Goal: Browse casually: Explore the website without a specific task or goal

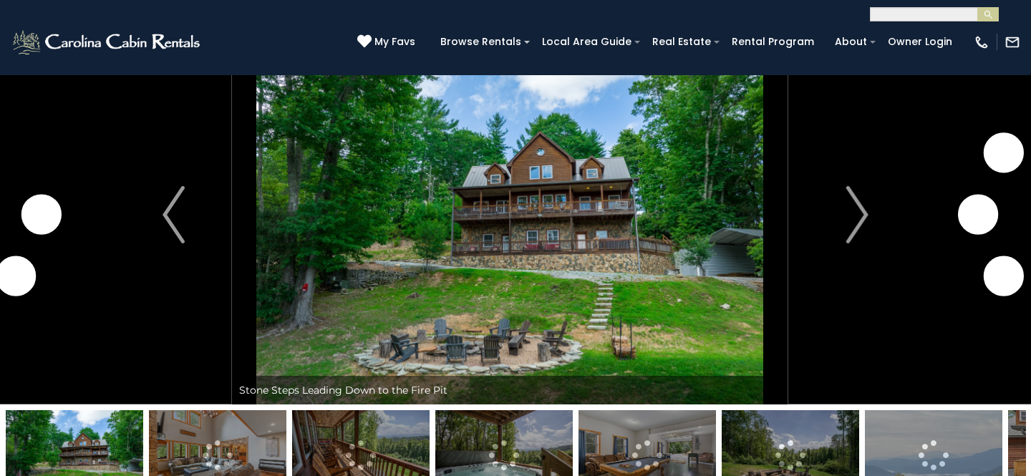
scroll to position [59, 0]
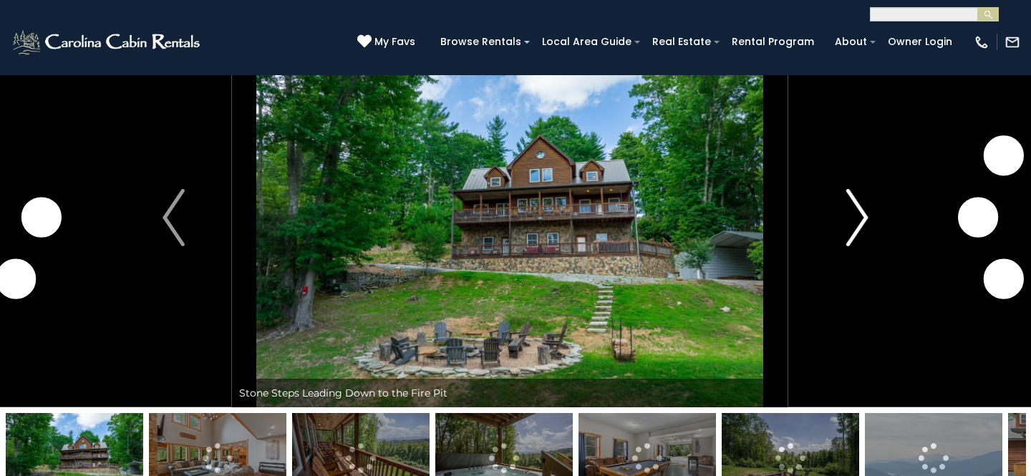
click at [852, 212] on img "Next" at bounding box center [856, 217] width 21 height 57
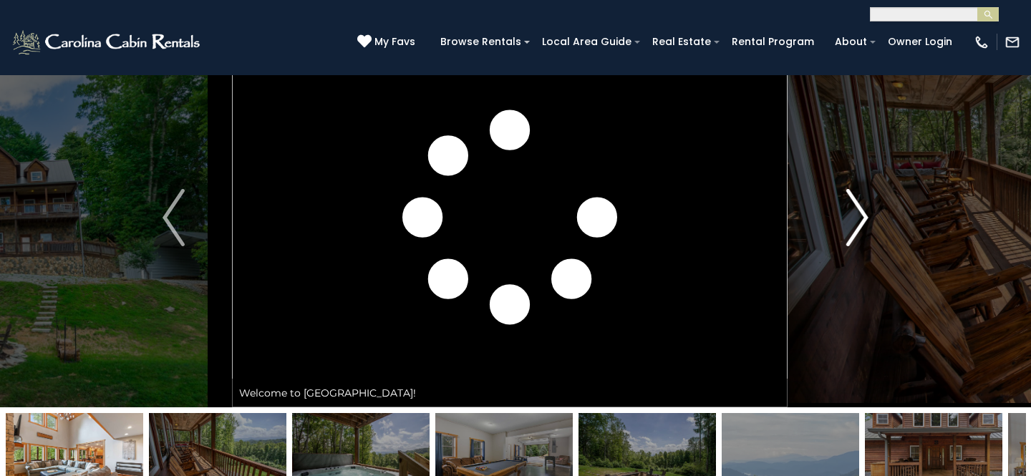
click at [852, 212] on img "Next" at bounding box center [856, 217] width 21 height 57
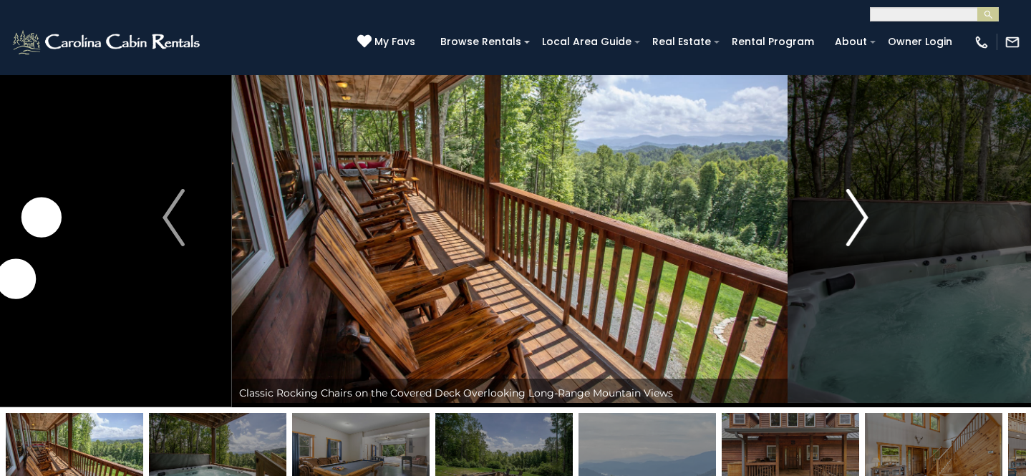
click at [852, 212] on img "Next" at bounding box center [856, 217] width 21 height 57
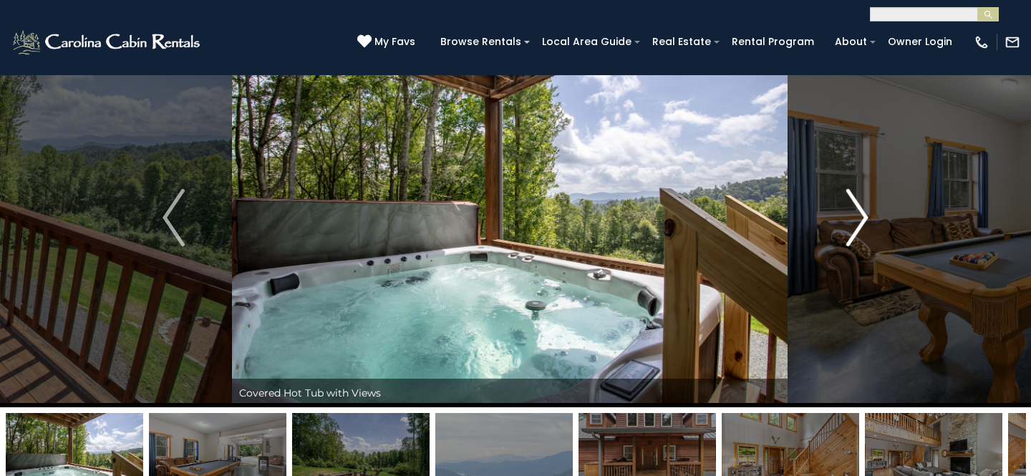
click at [852, 212] on img "Next" at bounding box center [856, 217] width 21 height 57
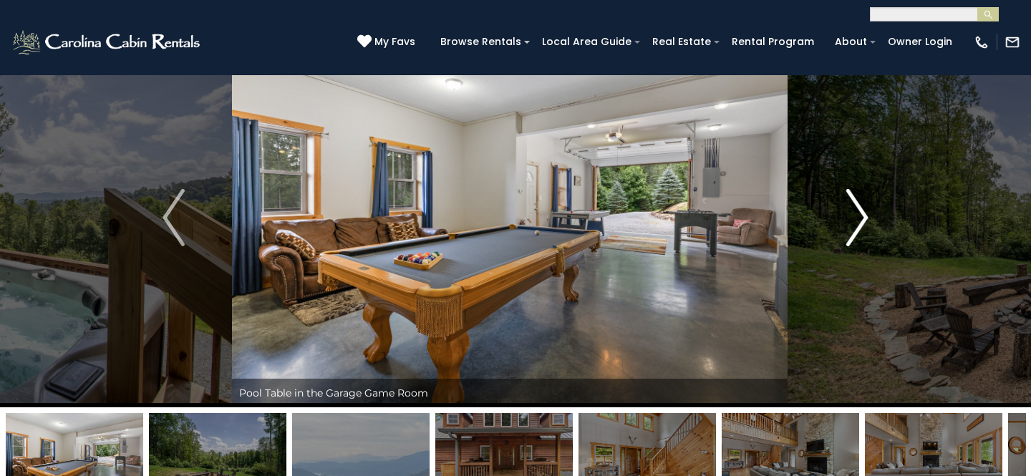
click at [852, 212] on img "Next" at bounding box center [856, 217] width 21 height 57
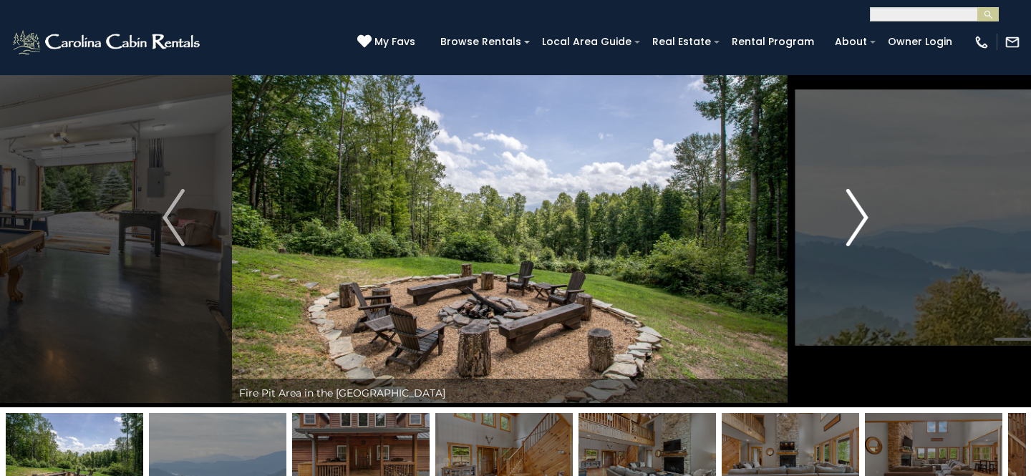
click at [852, 212] on img "Next" at bounding box center [856, 217] width 21 height 57
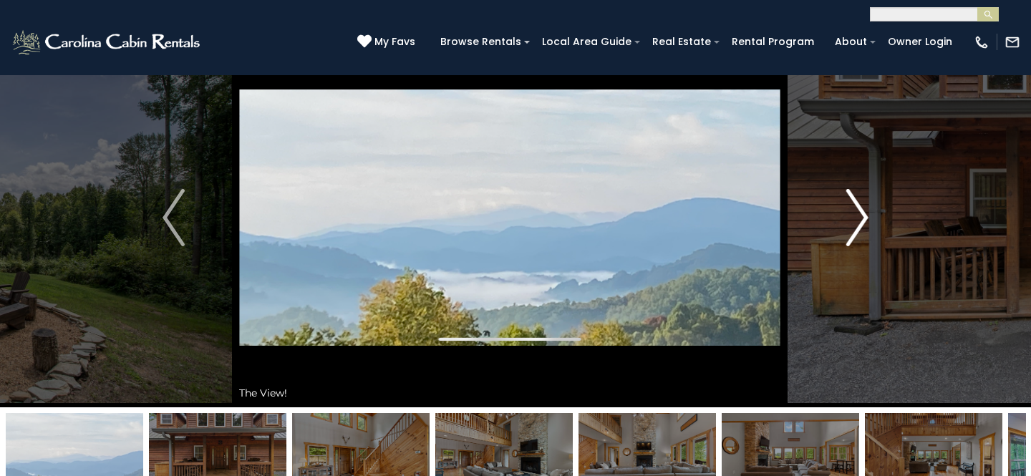
click at [852, 212] on img "Next" at bounding box center [856, 217] width 21 height 57
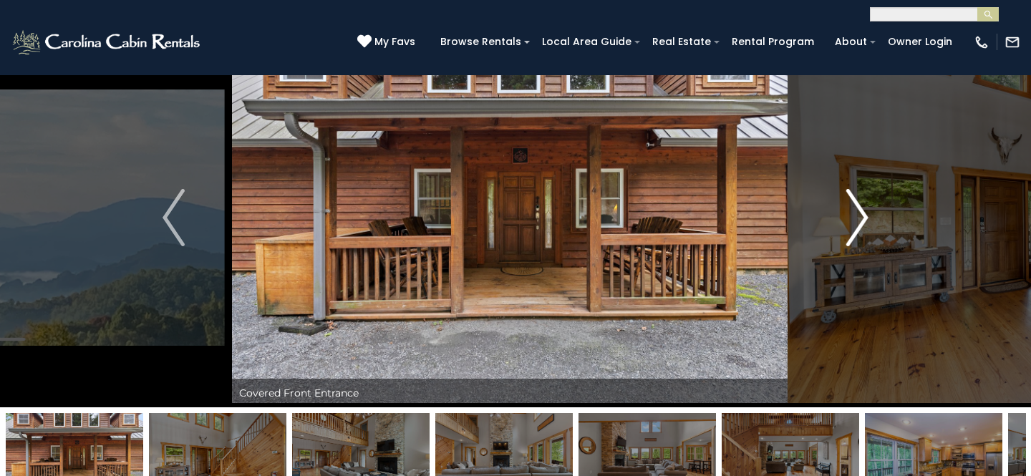
click at [852, 212] on img "Next" at bounding box center [856, 217] width 21 height 57
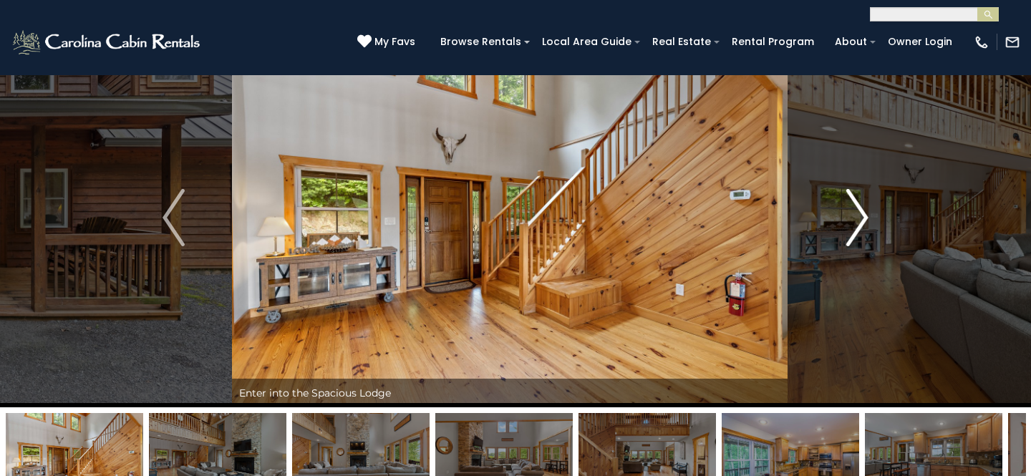
click at [852, 212] on img "Next" at bounding box center [856, 217] width 21 height 57
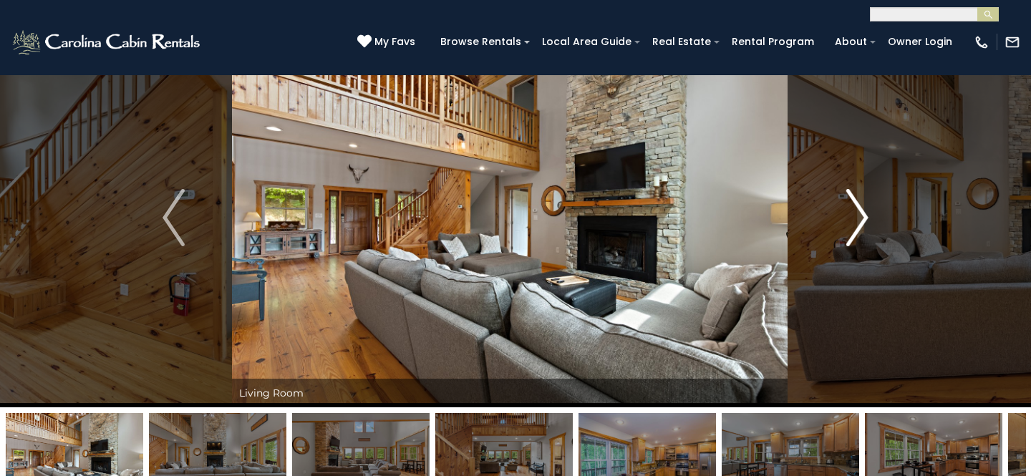
click at [852, 212] on img "Next" at bounding box center [856, 217] width 21 height 57
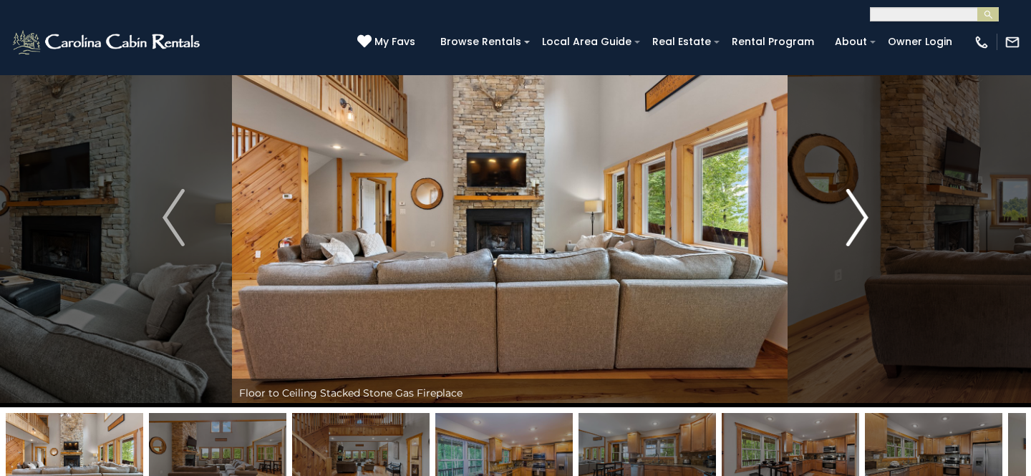
click at [852, 212] on img "Next" at bounding box center [856, 217] width 21 height 57
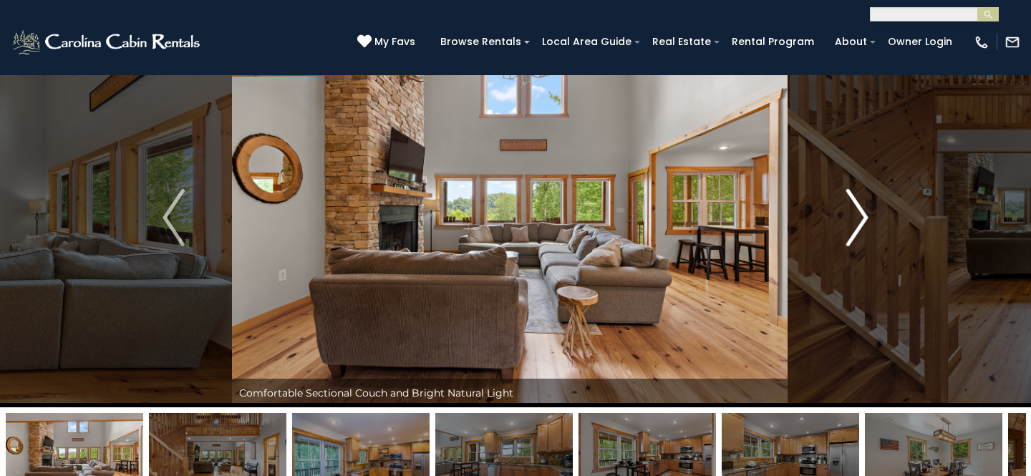
click at [852, 212] on img "Next" at bounding box center [856, 217] width 21 height 57
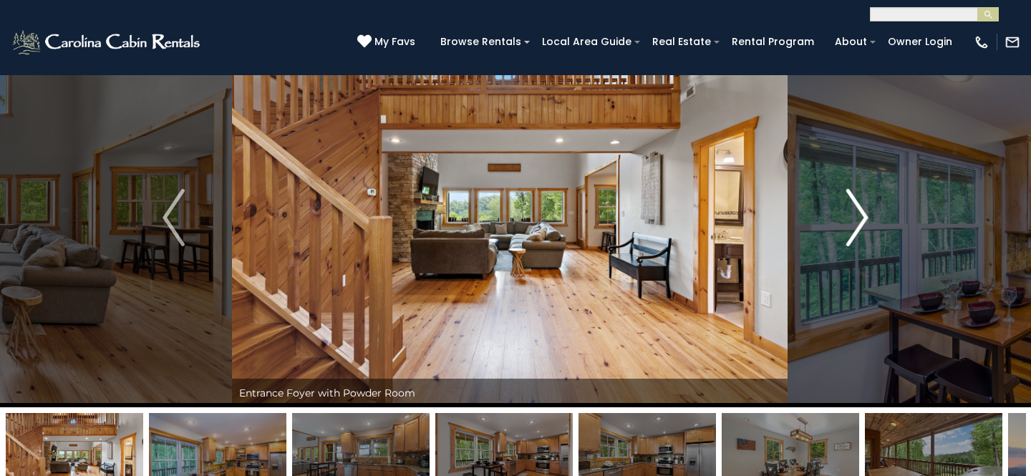
click at [852, 211] on img "Next" at bounding box center [856, 217] width 21 height 57
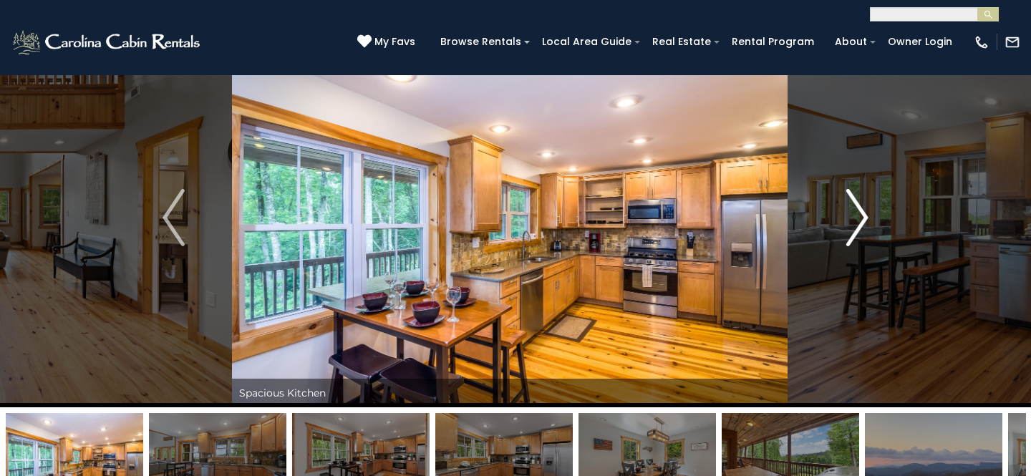
click at [853, 211] on img "Next" at bounding box center [856, 217] width 21 height 57
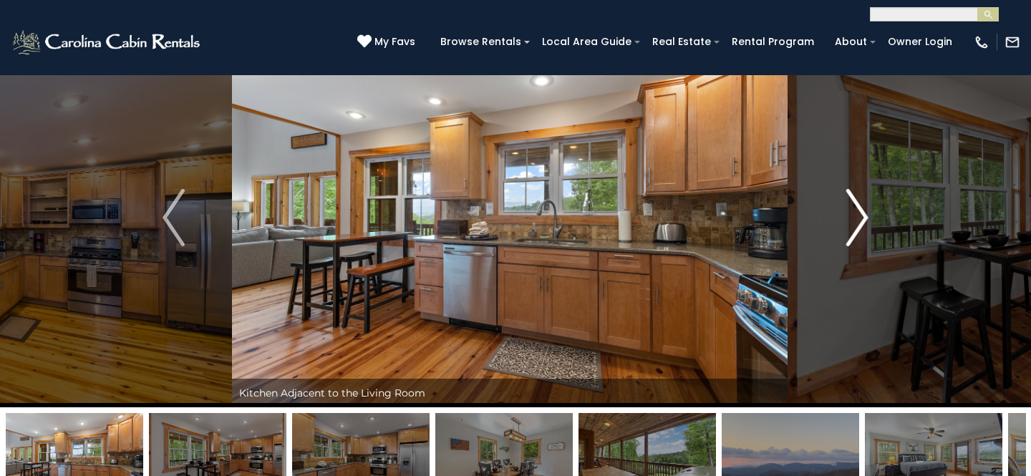
click at [853, 211] on img "Next" at bounding box center [856, 217] width 21 height 57
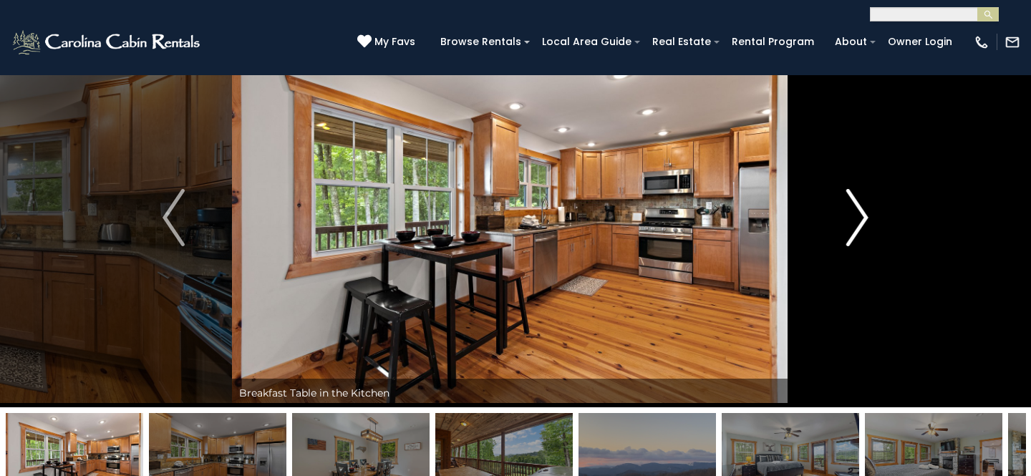
click at [853, 211] on img "Next" at bounding box center [856, 217] width 21 height 57
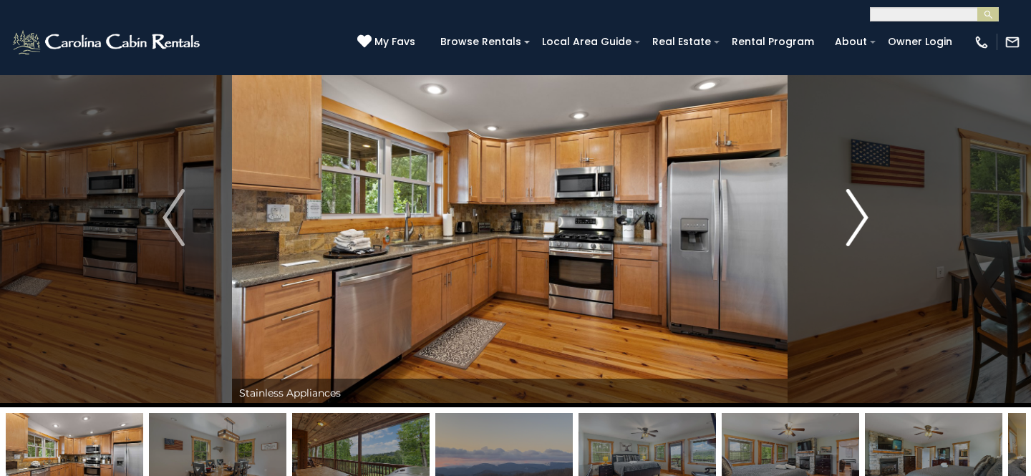
click at [853, 211] on img "Next" at bounding box center [856, 217] width 21 height 57
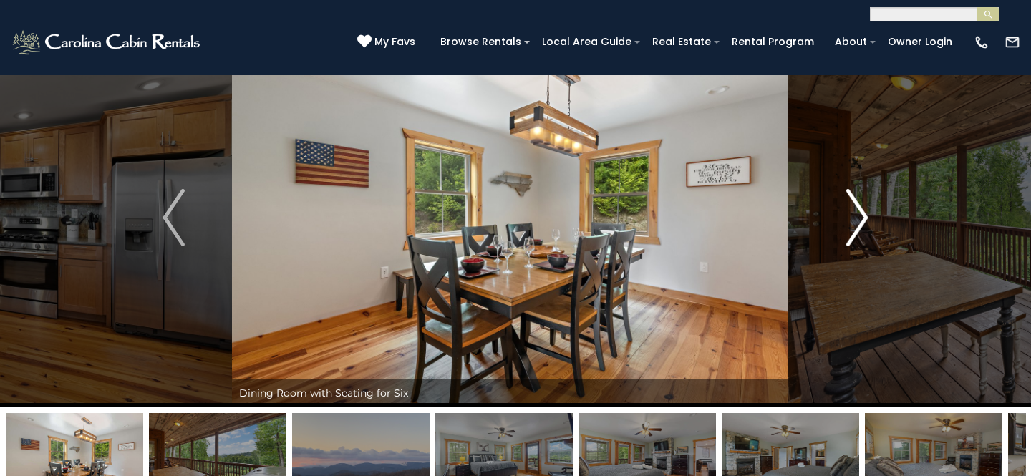
click at [853, 211] on img "Next" at bounding box center [856, 217] width 21 height 57
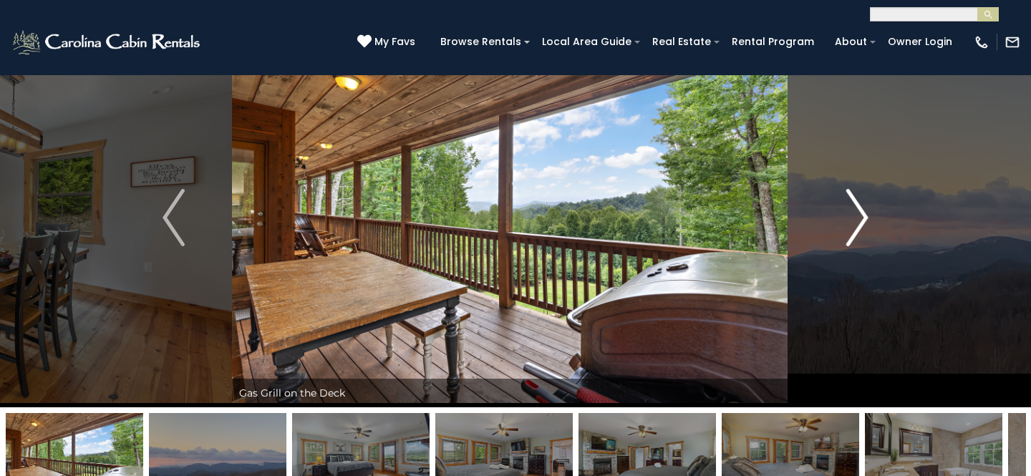
click at [854, 211] on img "Next" at bounding box center [856, 217] width 21 height 57
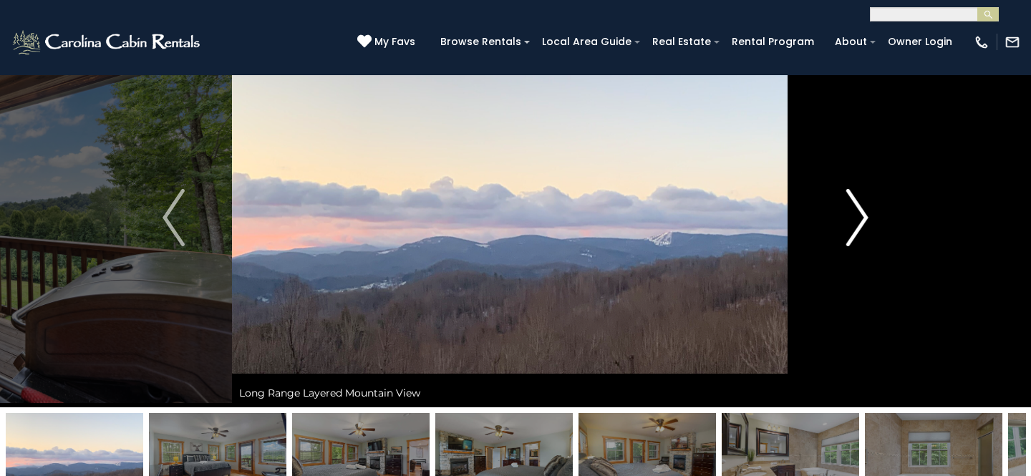
click at [854, 211] on img "Next" at bounding box center [856, 217] width 21 height 57
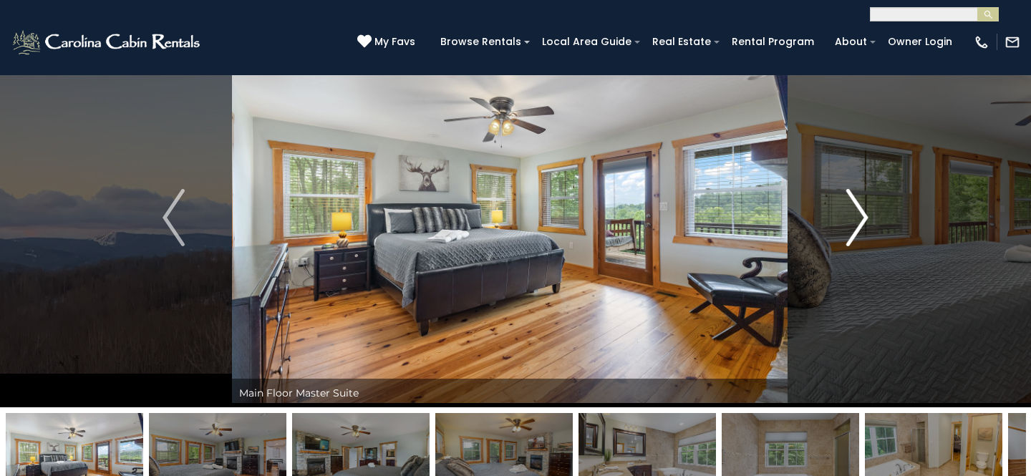
click at [854, 211] on img "Next" at bounding box center [856, 217] width 21 height 57
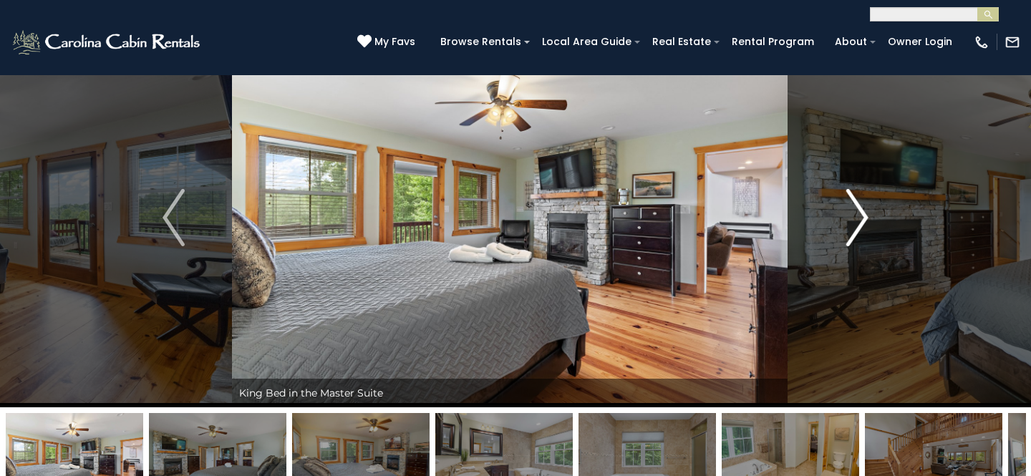
click at [854, 211] on img "Next" at bounding box center [856, 217] width 21 height 57
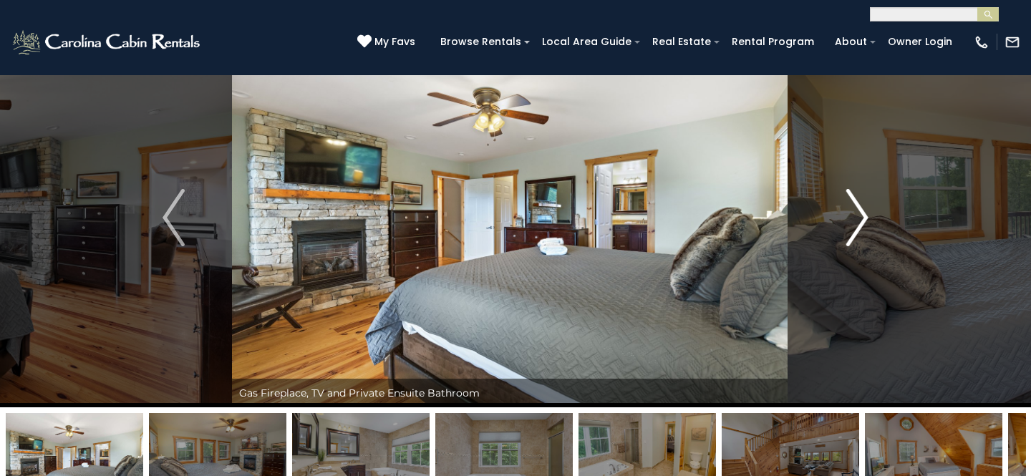
click at [854, 211] on img "Next" at bounding box center [856, 217] width 21 height 57
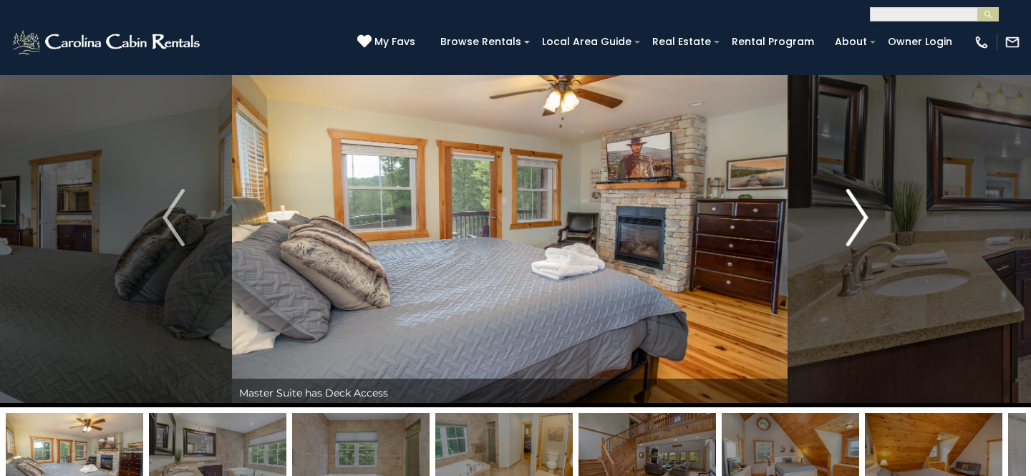
click at [854, 211] on img "Next" at bounding box center [856, 217] width 21 height 57
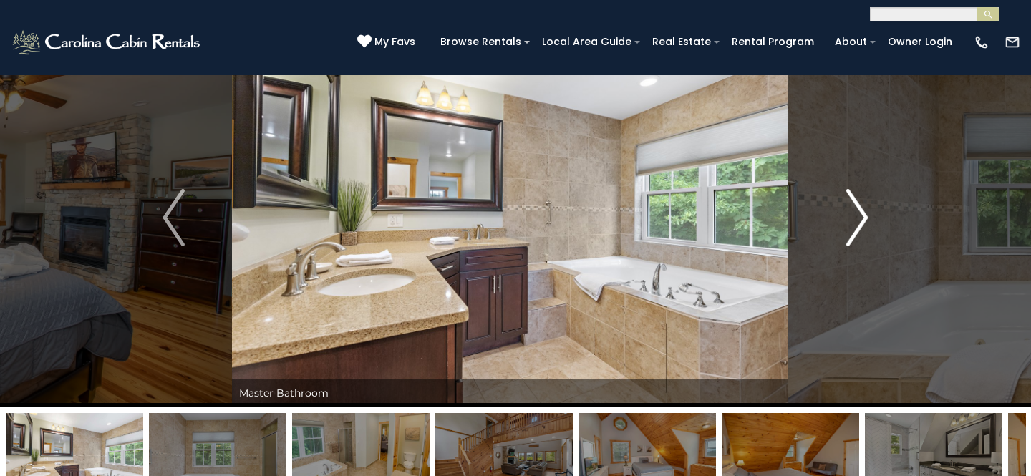
click at [854, 211] on img "Next" at bounding box center [856, 217] width 21 height 57
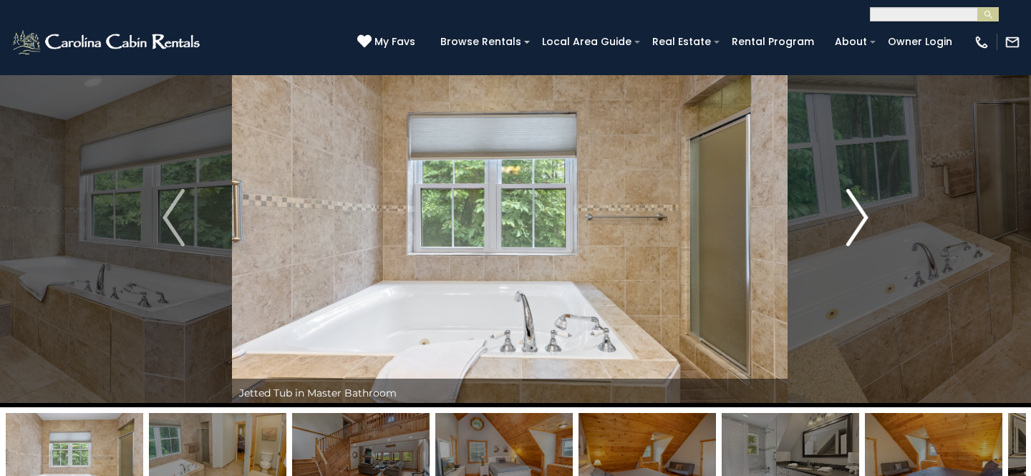
click at [854, 211] on img "Next" at bounding box center [856, 217] width 21 height 57
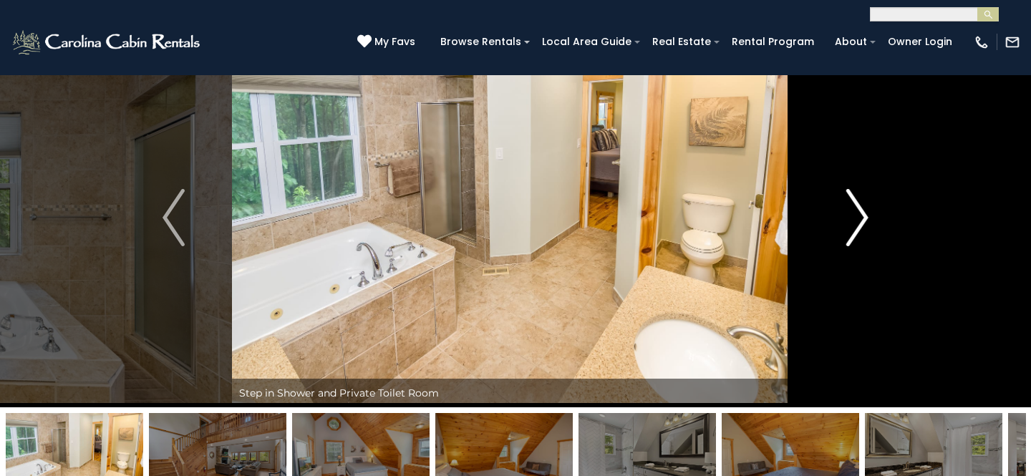
click at [854, 211] on img "Next" at bounding box center [856, 217] width 21 height 57
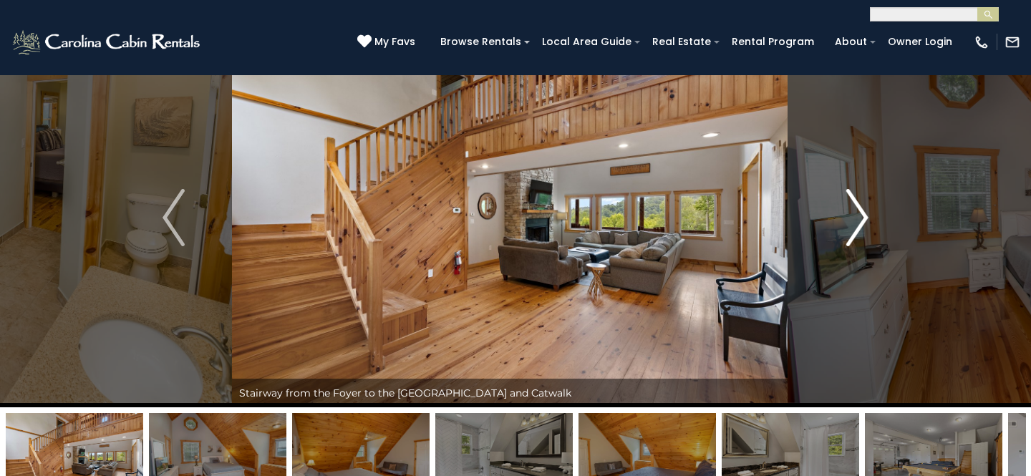
click at [854, 211] on img "Next" at bounding box center [856, 217] width 21 height 57
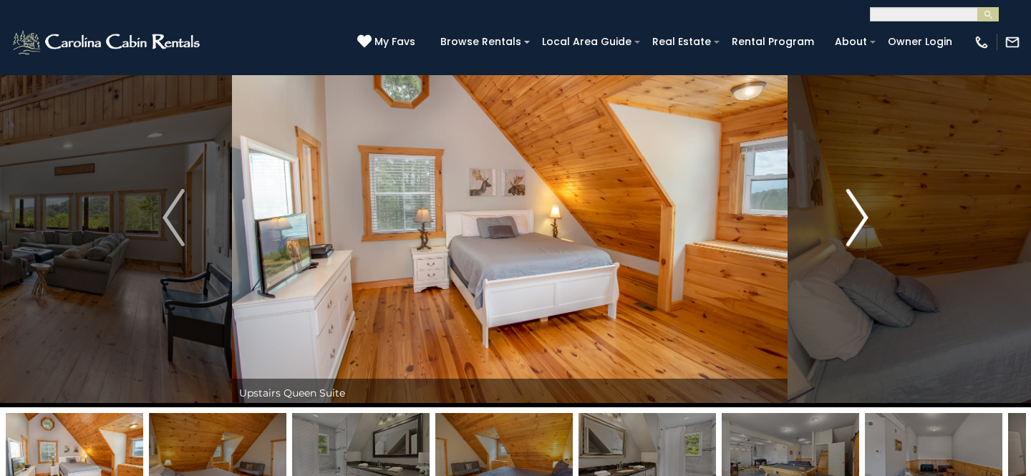
click at [854, 211] on img "Next" at bounding box center [856, 217] width 21 height 57
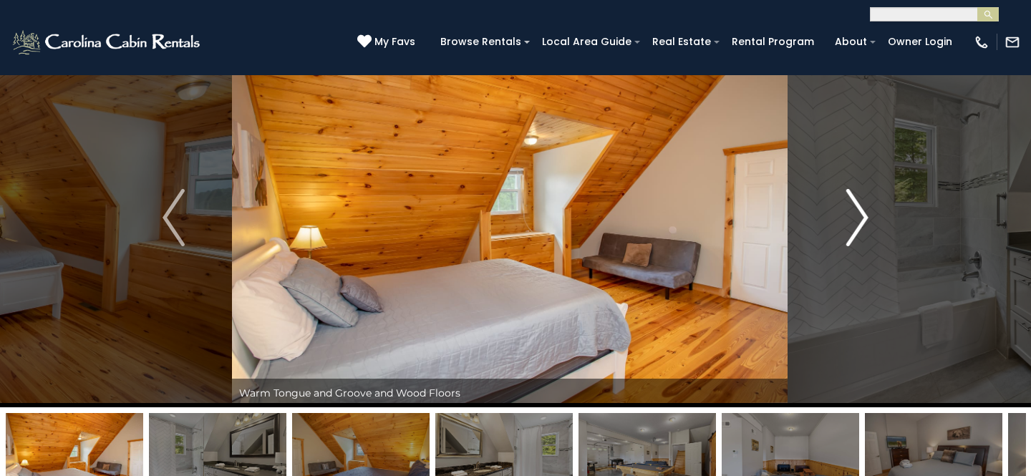
click at [854, 211] on img "Next" at bounding box center [856, 217] width 21 height 57
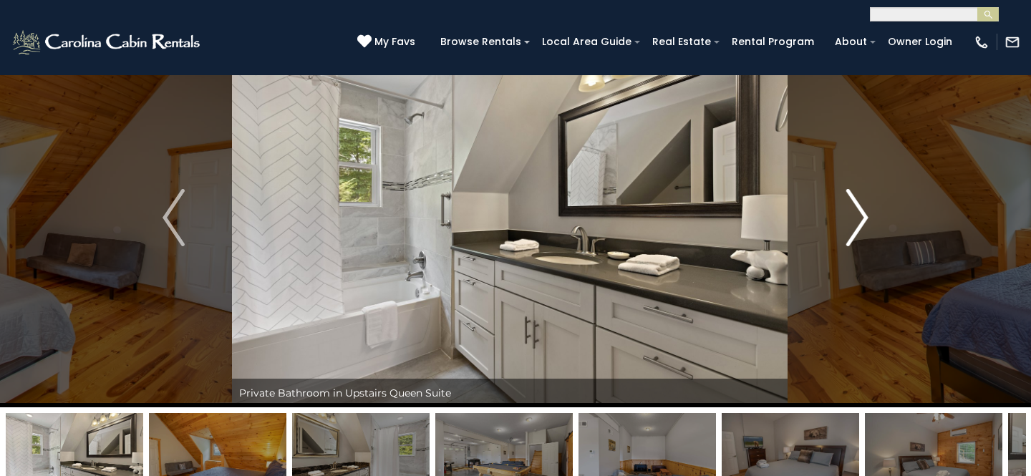
click at [854, 211] on img "Next" at bounding box center [856, 217] width 21 height 57
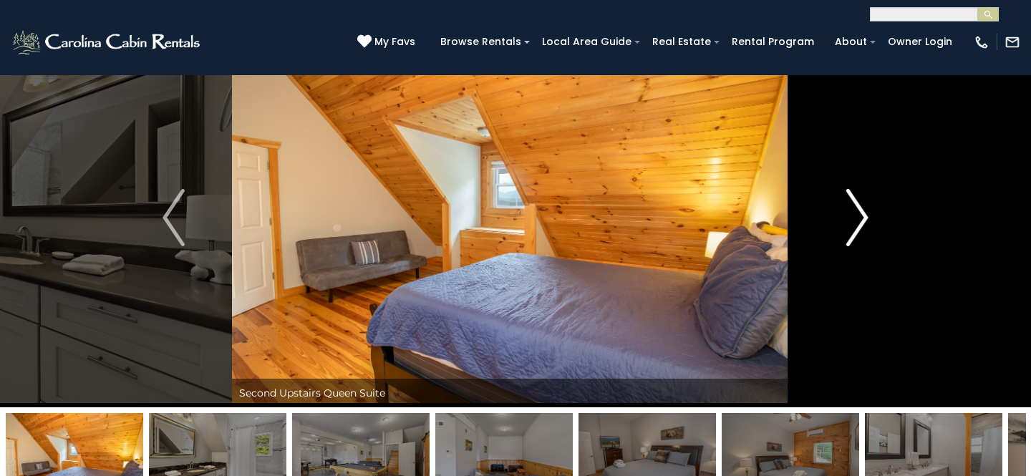
click at [854, 211] on img "Next" at bounding box center [856, 217] width 21 height 57
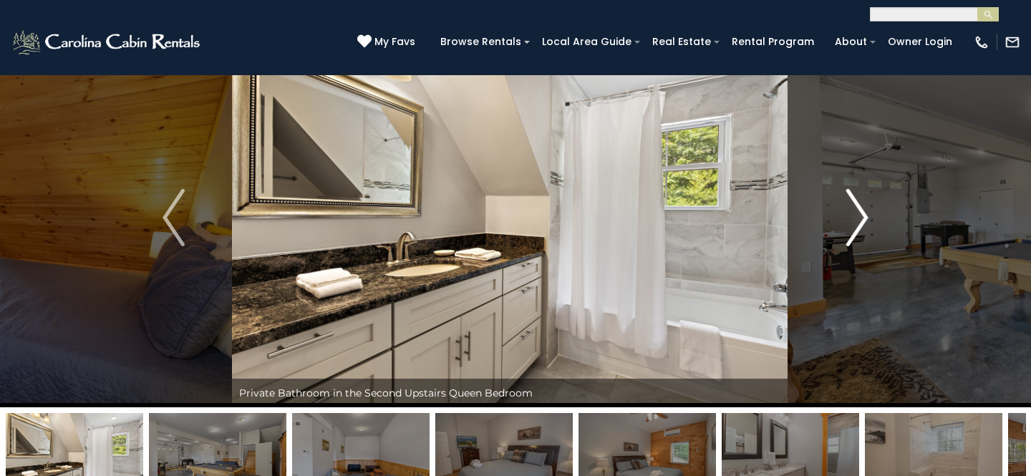
click at [854, 211] on img "Next" at bounding box center [856, 217] width 21 height 57
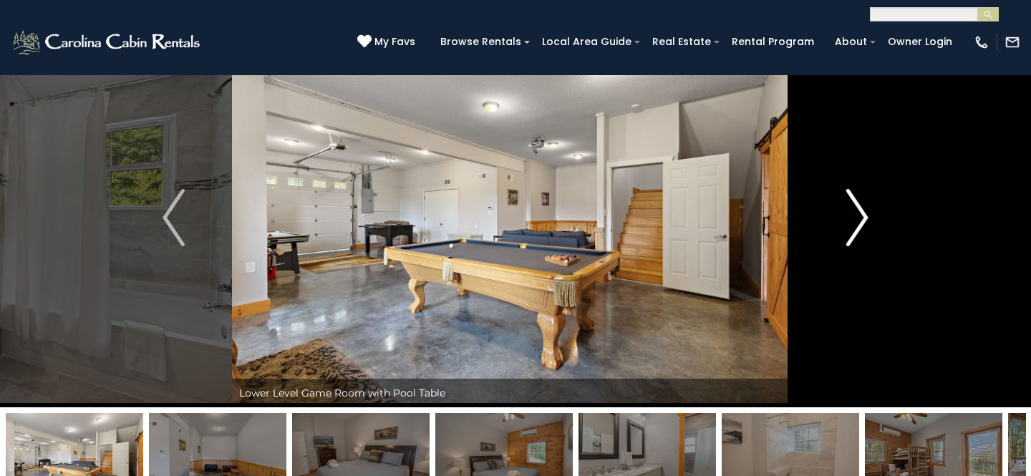
click at [854, 211] on img "Next" at bounding box center [856, 217] width 21 height 57
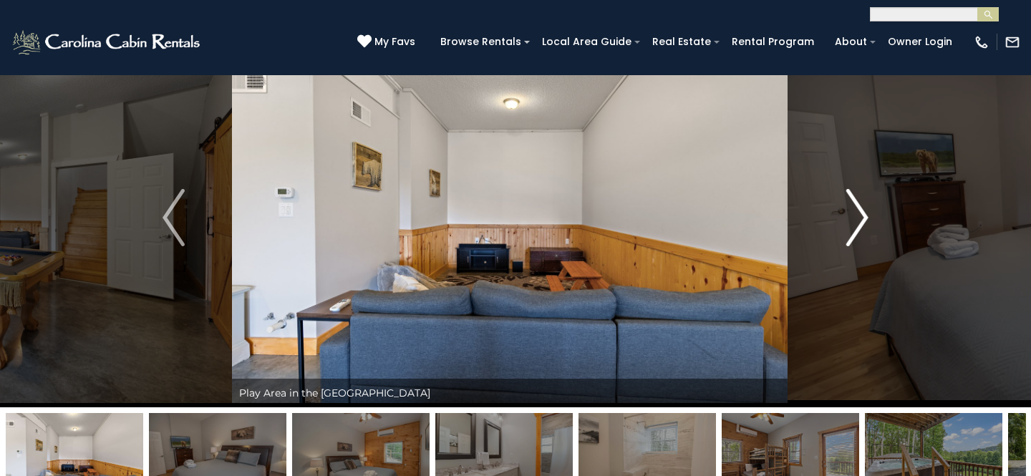
click at [854, 211] on img "Next" at bounding box center [856, 217] width 21 height 57
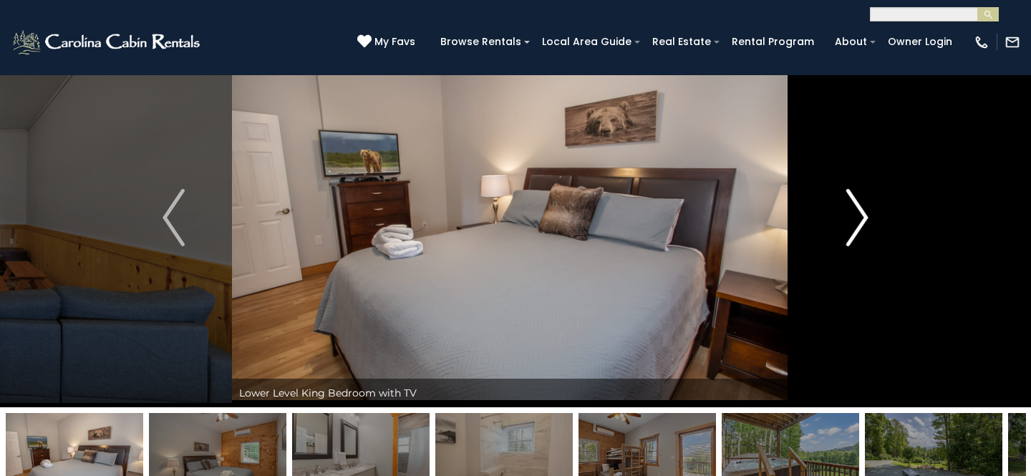
click at [854, 211] on img "Next" at bounding box center [856, 217] width 21 height 57
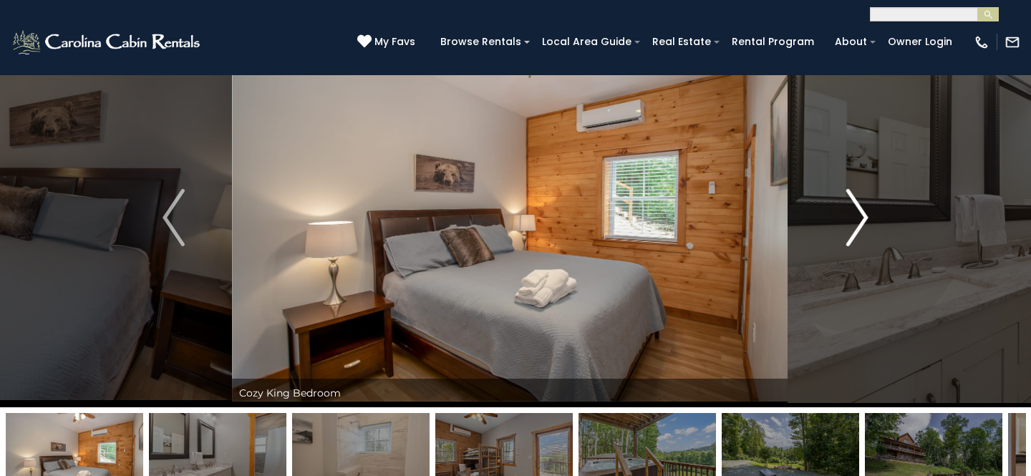
click at [854, 211] on img "Next" at bounding box center [856, 217] width 21 height 57
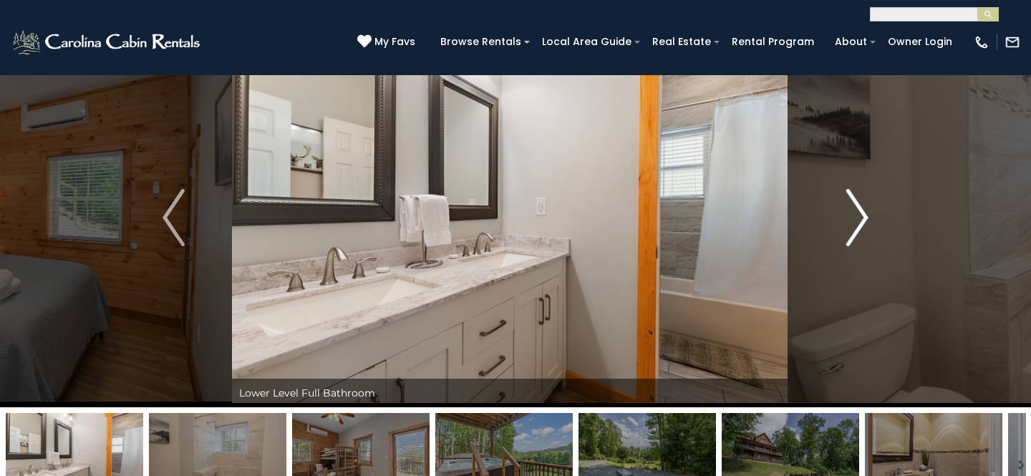
click at [854, 211] on img "Next" at bounding box center [856, 217] width 21 height 57
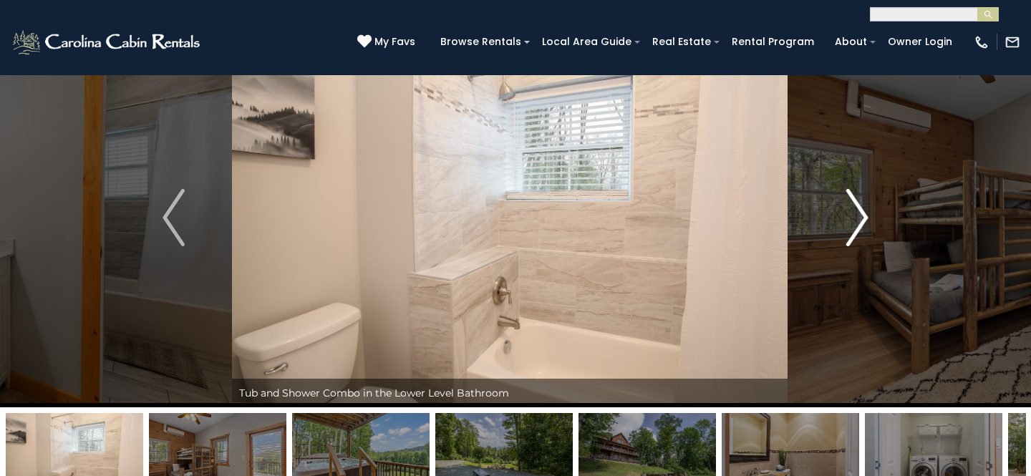
click at [854, 211] on img "Next" at bounding box center [856, 217] width 21 height 57
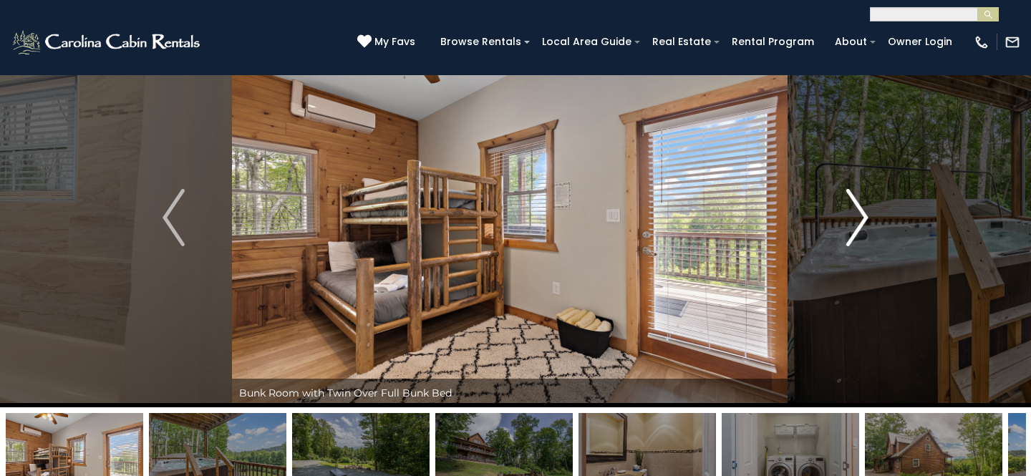
click at [854, 211] on img "Next" at bounding box center [856, 217] width 21 height 57
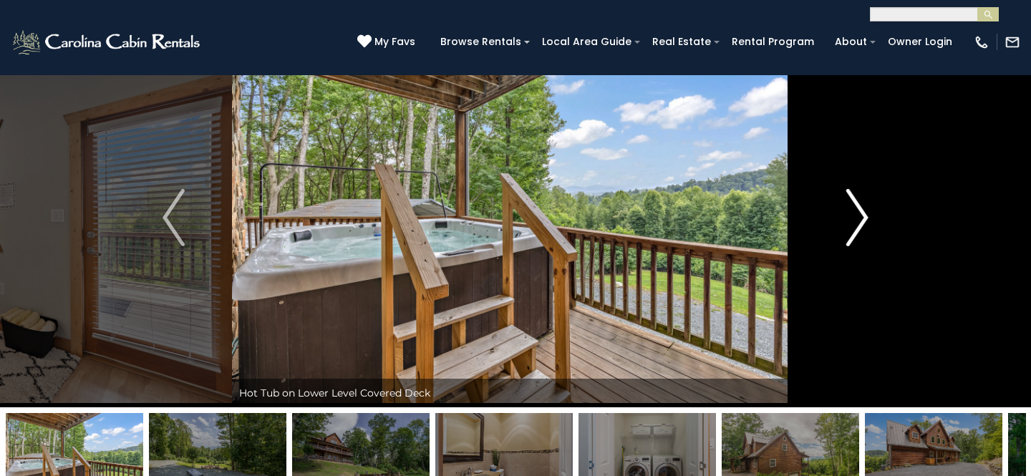
click at [854, 211] on img "Next" at bounding box center [856, 217] width 21 height 57
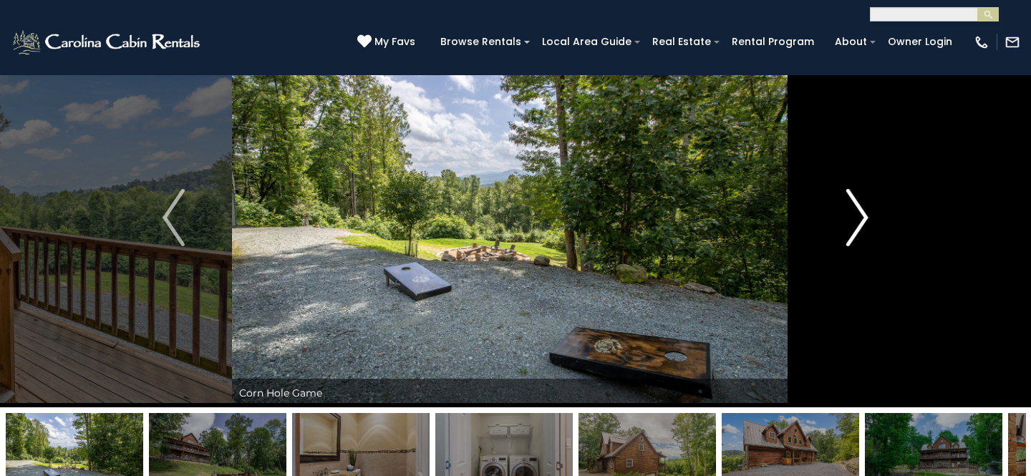
click at [854, 211] on img "Next" at bounding box center [856, 217] width 21 height 57
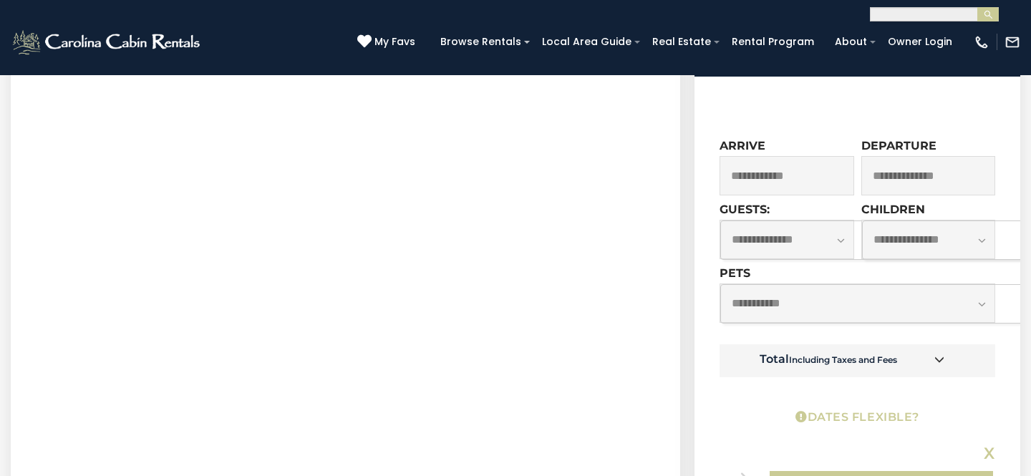
scroll to position [726, 0]
